Goal: Transaction & Acquisition: Book appointment/travel/reservation

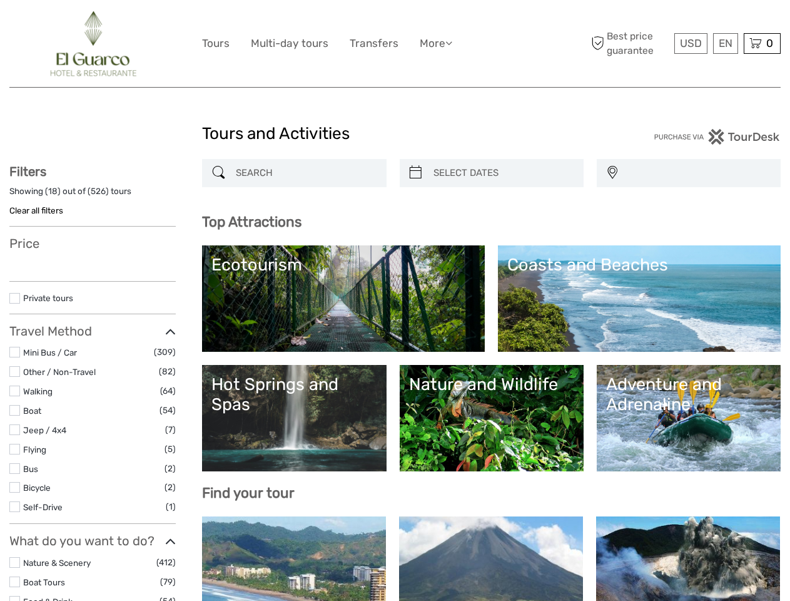
select select
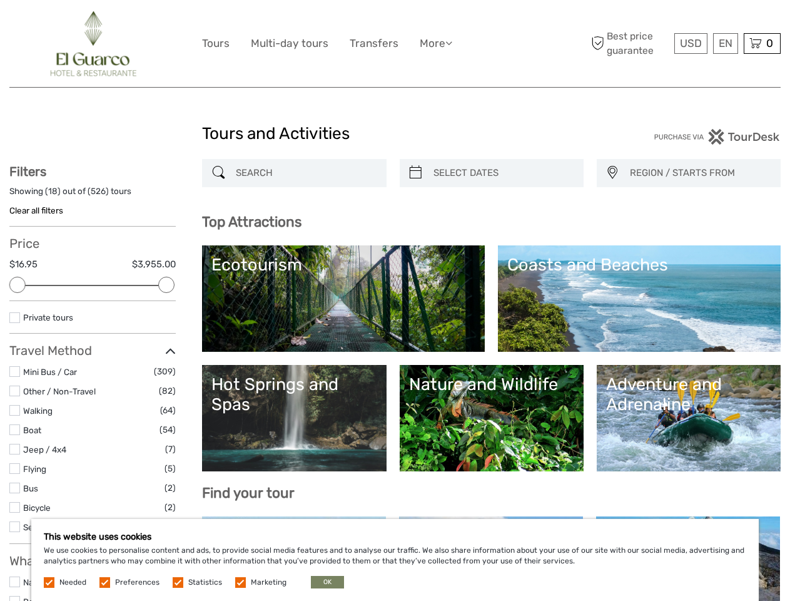
click at [338, 43] on ul "Tours Multi-day tours Transfers More Travel Articles Travel Articles" at bounding box center [336, 43] width 269 height 18
click at [436, 43] on link "More" at bounding box center [436, 43] width 33 height 18
click at [451, 43] on icon at bounding box center [448, 43] width 7 height 11
click at [690, 43] on span "USD" at bounding box center [691, 43] width 22 height 13
click at [725, 43] on div "EN English Español Deutsch" at bounding box center [725, 43] width 25 height 21
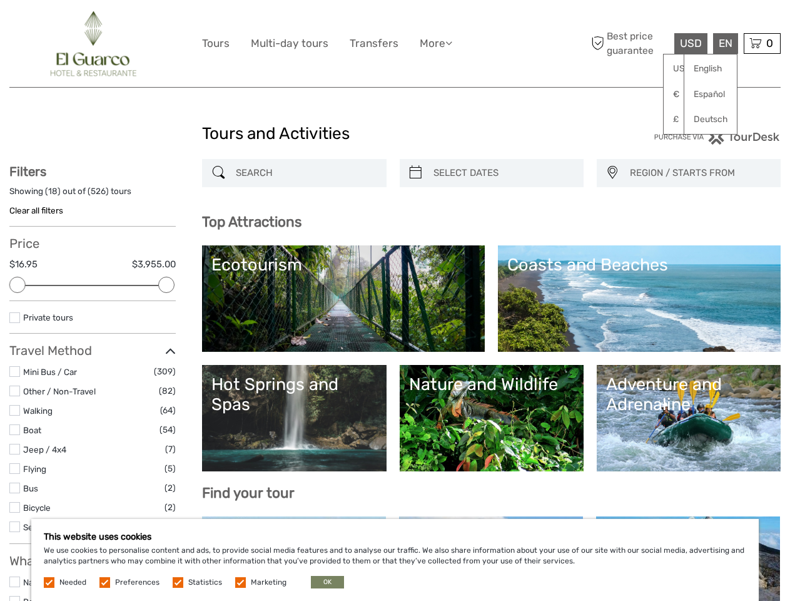
click at [762, 43] on div "0 Items Total $0,00 Checkout The shopping cart is empty." at bounding box center [762, 43] width 37 height 21
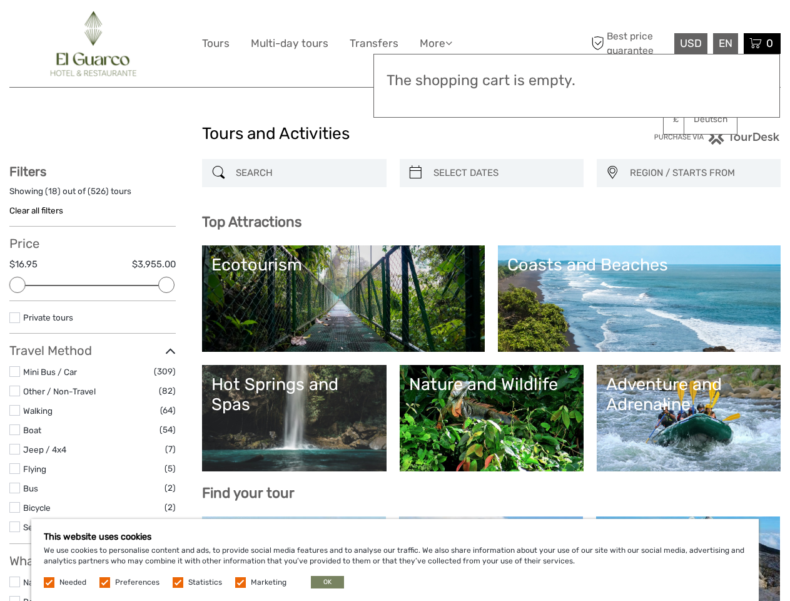
click at [18, 285] on div at bounding box center [17, 285] width 16 height 16
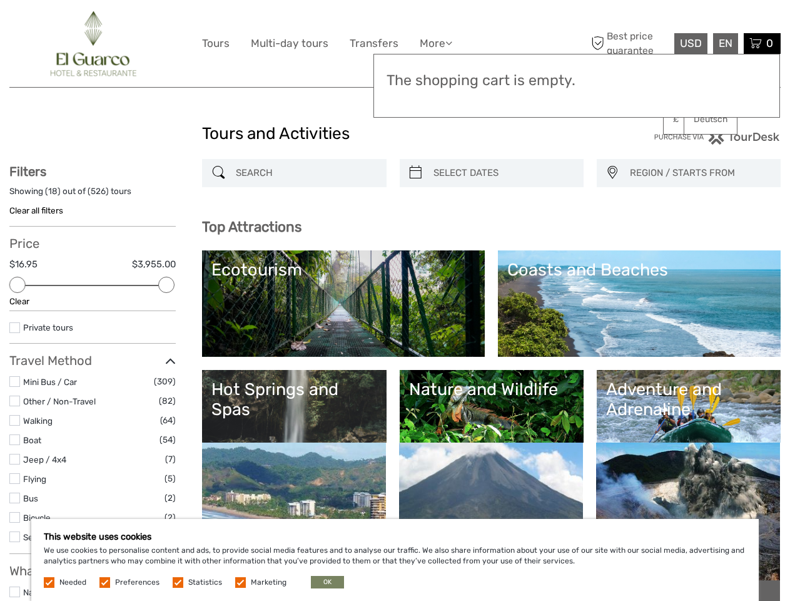
click at [166, 320] on div "Private tours" at bounding box center [92, 331] width 166 height 23
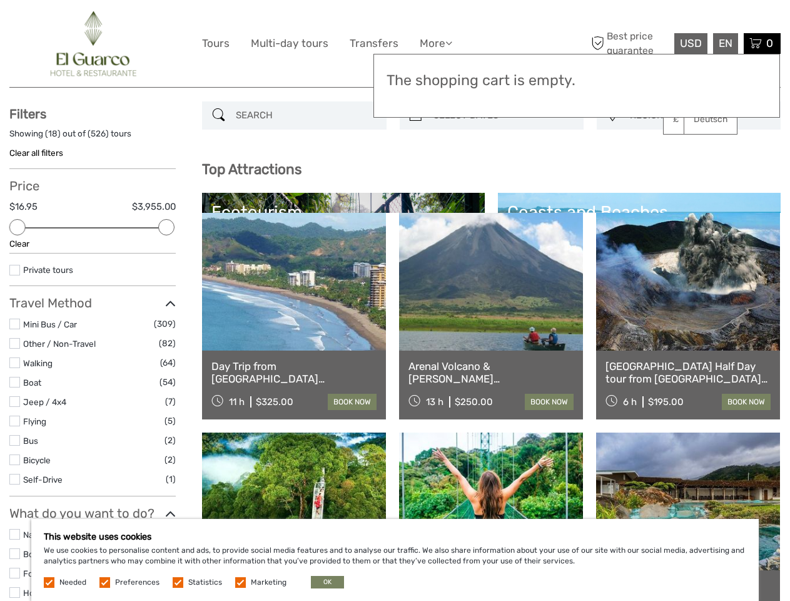
click at [415, 173] on div "Top Attractions Adventure and Adrenaline Nature and Wildlife [GEOGRAPHIC_DATA] …" at bounding box center [491, 185] width 579 height 58
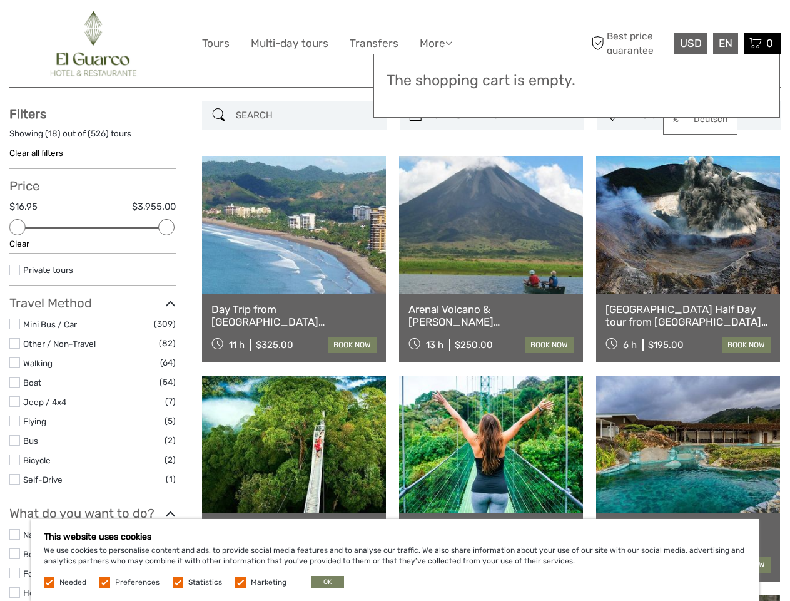
click at [502, 173] on link at bounding box center [491, 225] width 184 height 138
